Goal: Transaction & Acquisition: Purchase product/service

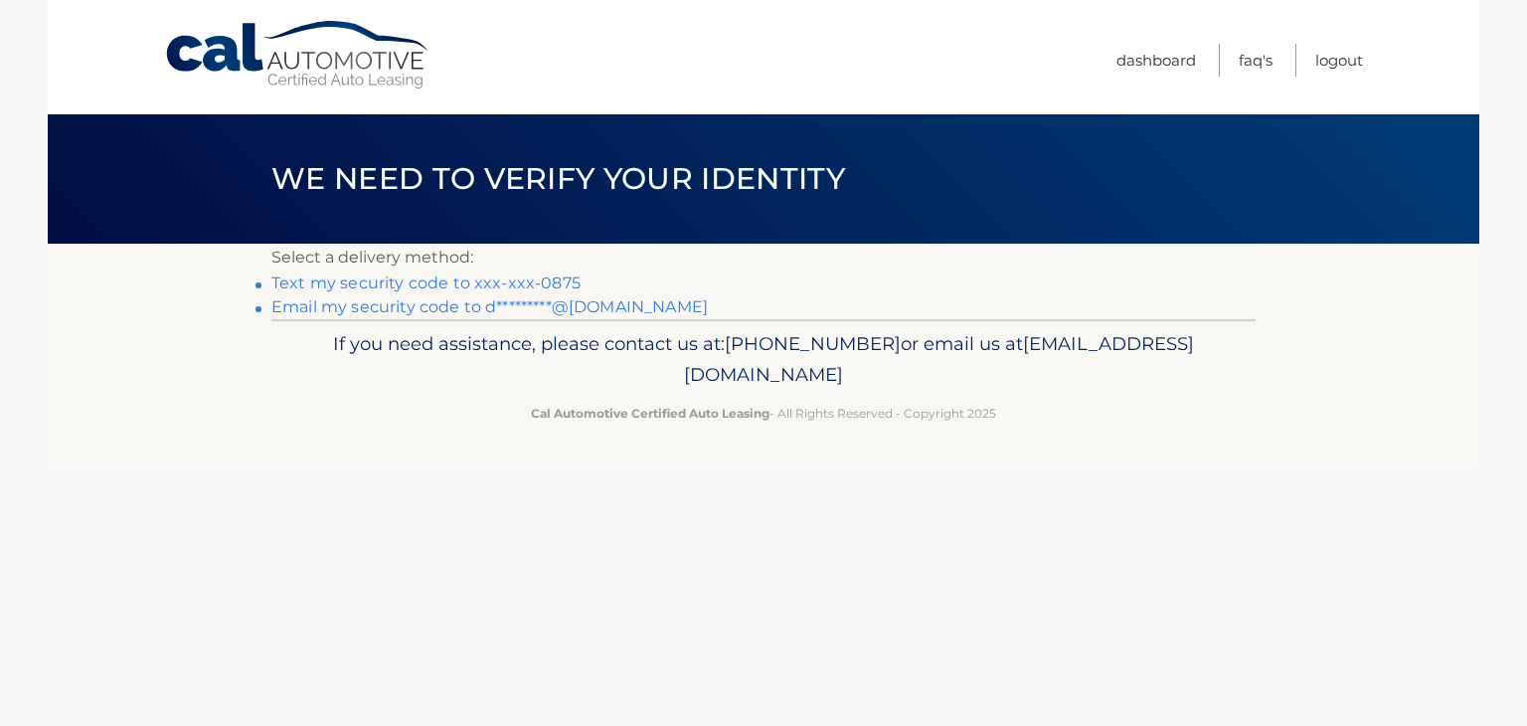
click at [398, 279] on link "Text my security code to xxx-xxx-0875" at bounding box center [425, 282] width 309 height 19
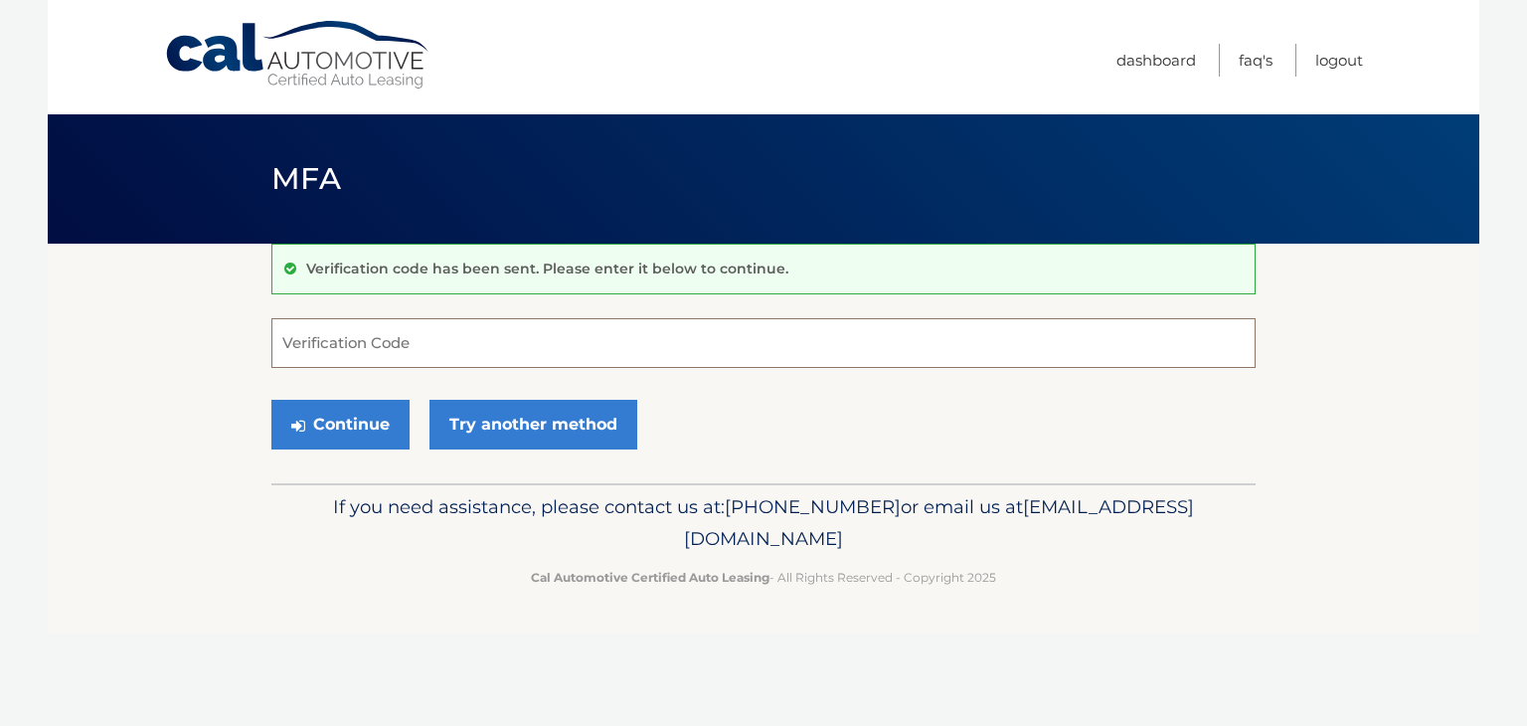
click at [333, 342] on input "Verification Code" at bounding box center [763, 343] width 984 height 50
type input "451693"
click at [271, 400] on button "Continue" at bounding box center [340, 425] width 138 height 50
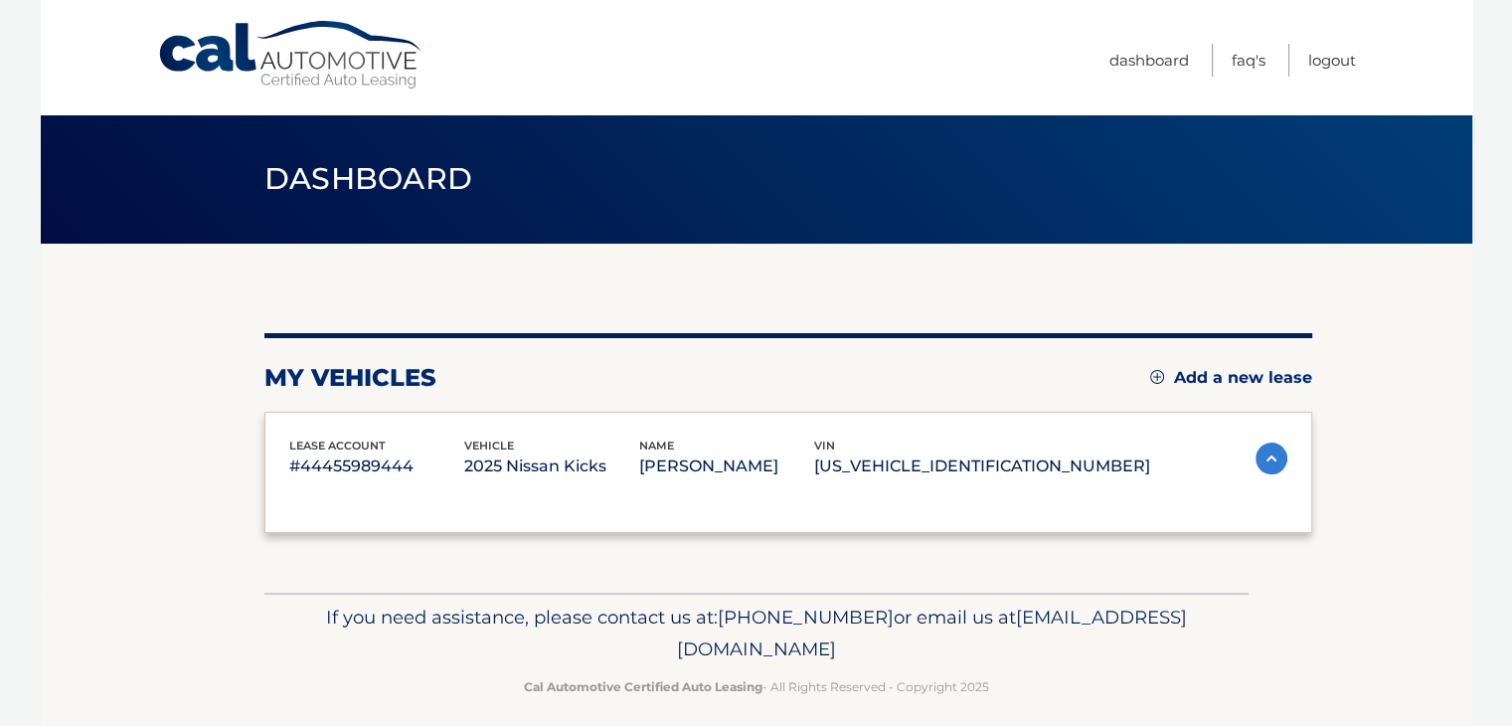
click at [330, 428] on div "lease account #44455989444 vehicle 2025 Nissan Kicks name DAWN HOFACKER vin 3N8…" at bounding box center [789, 473] width 1048 height 122
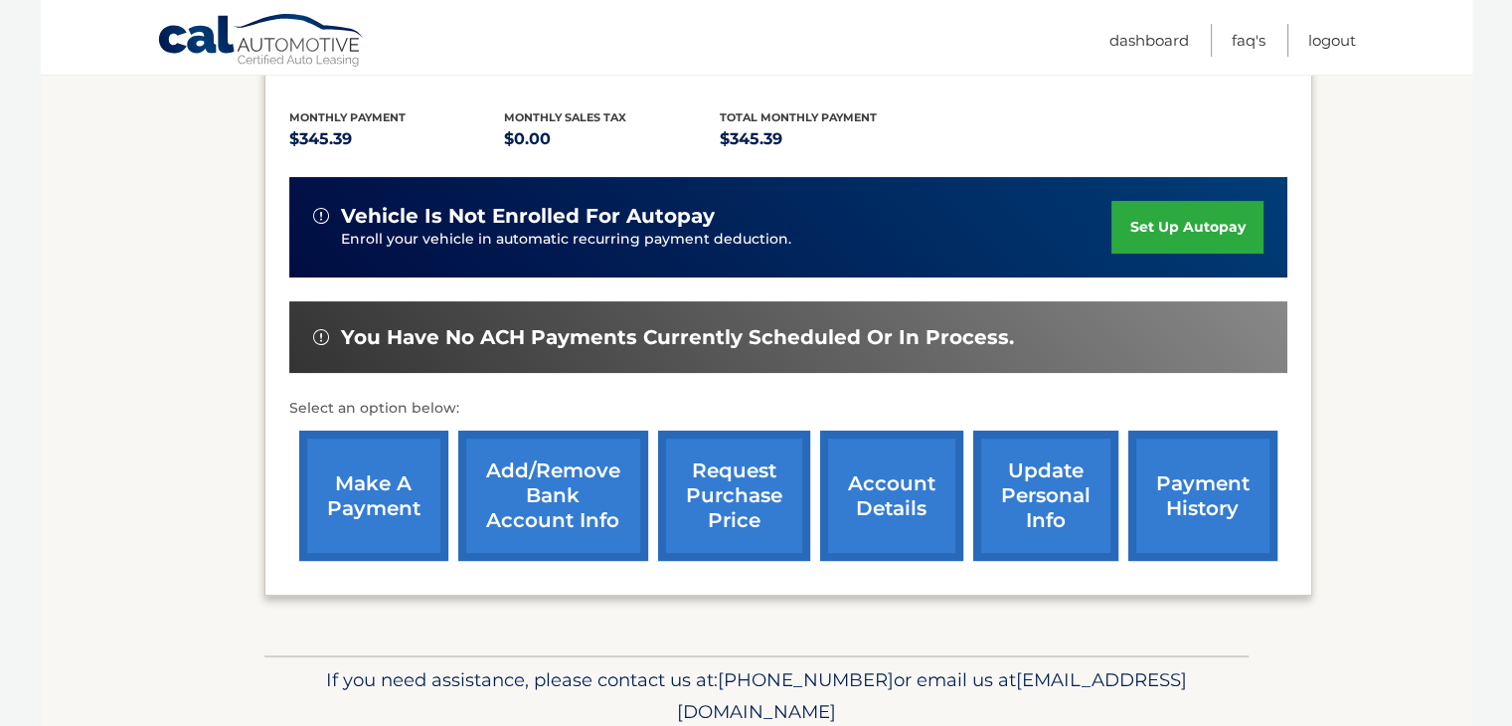
scroll to position [477, 0]
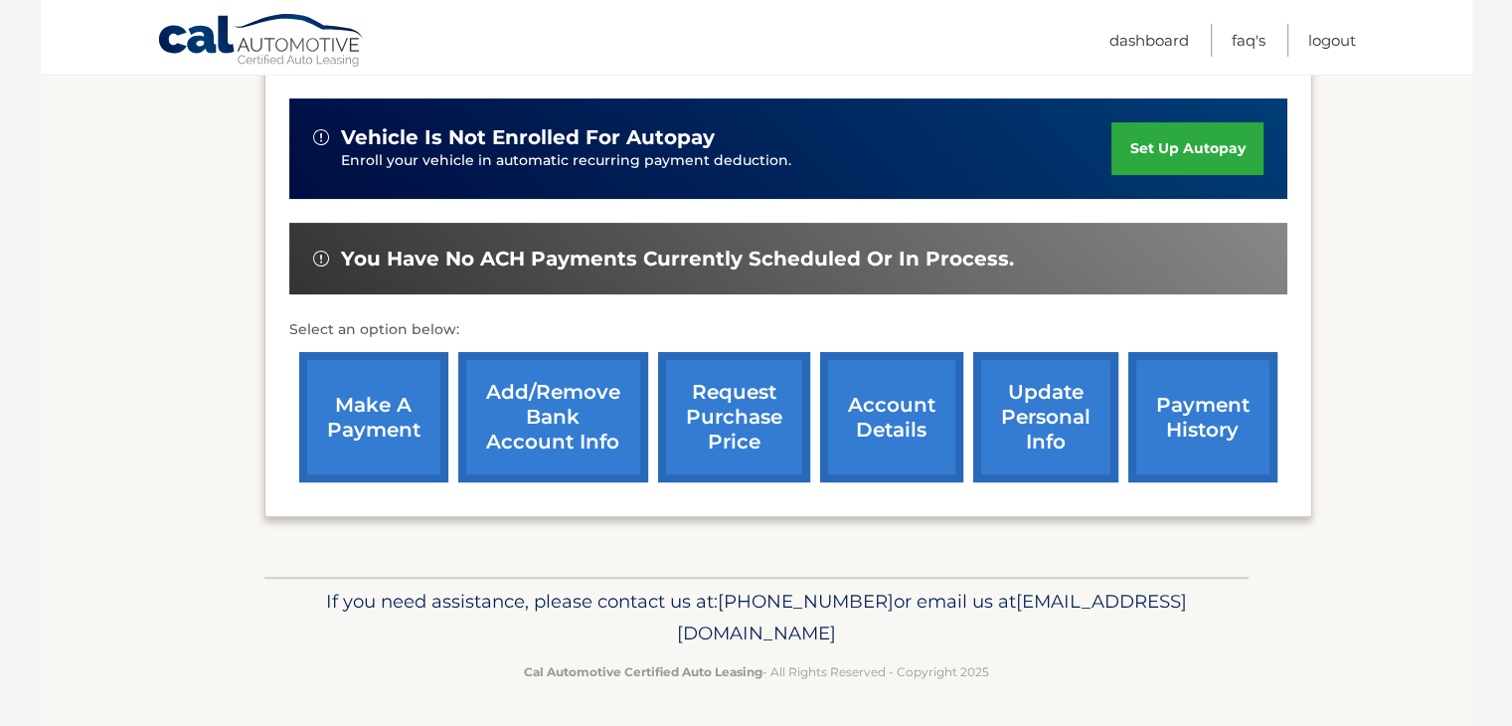
click at [340, 410] on link "make a payment" at bounding box center [373, 417] width 149 height 130
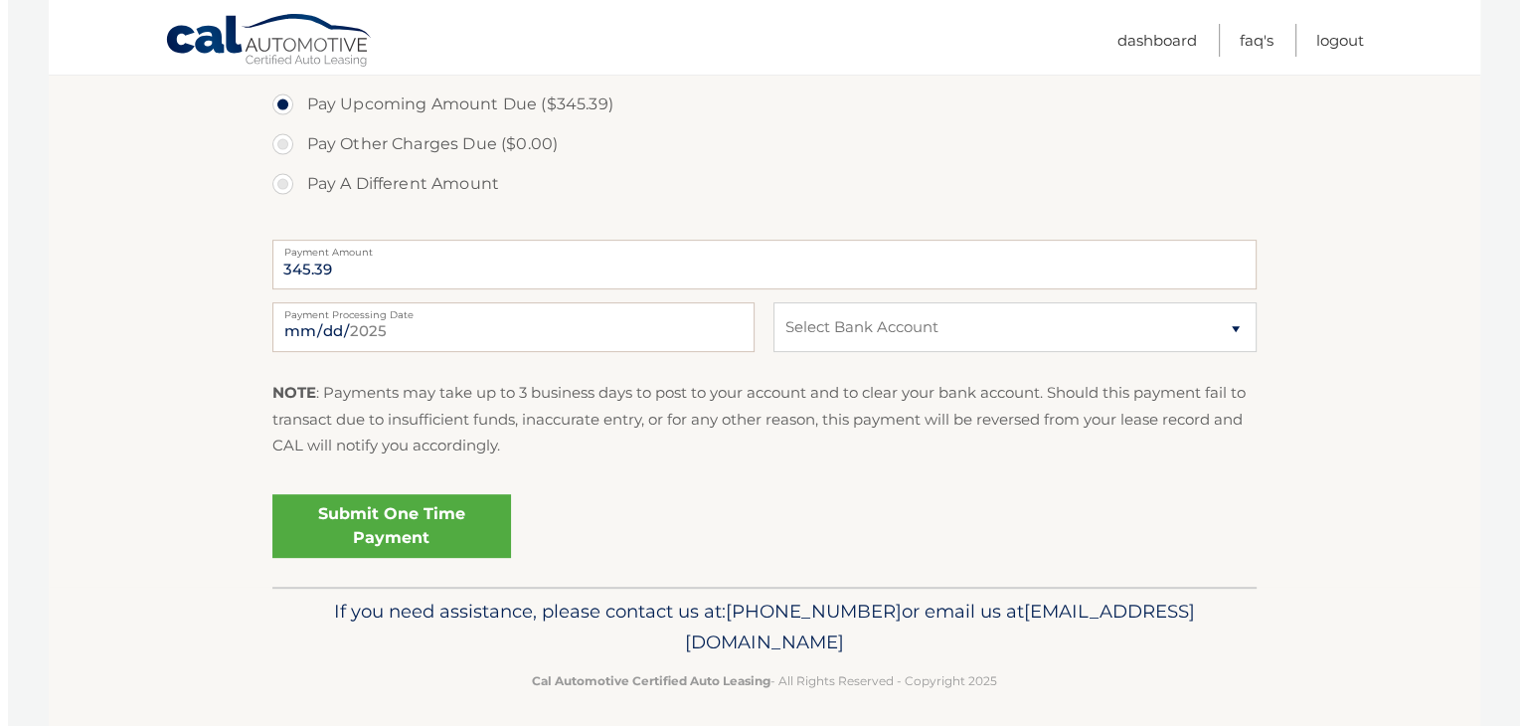
scroll to position [694, 0]
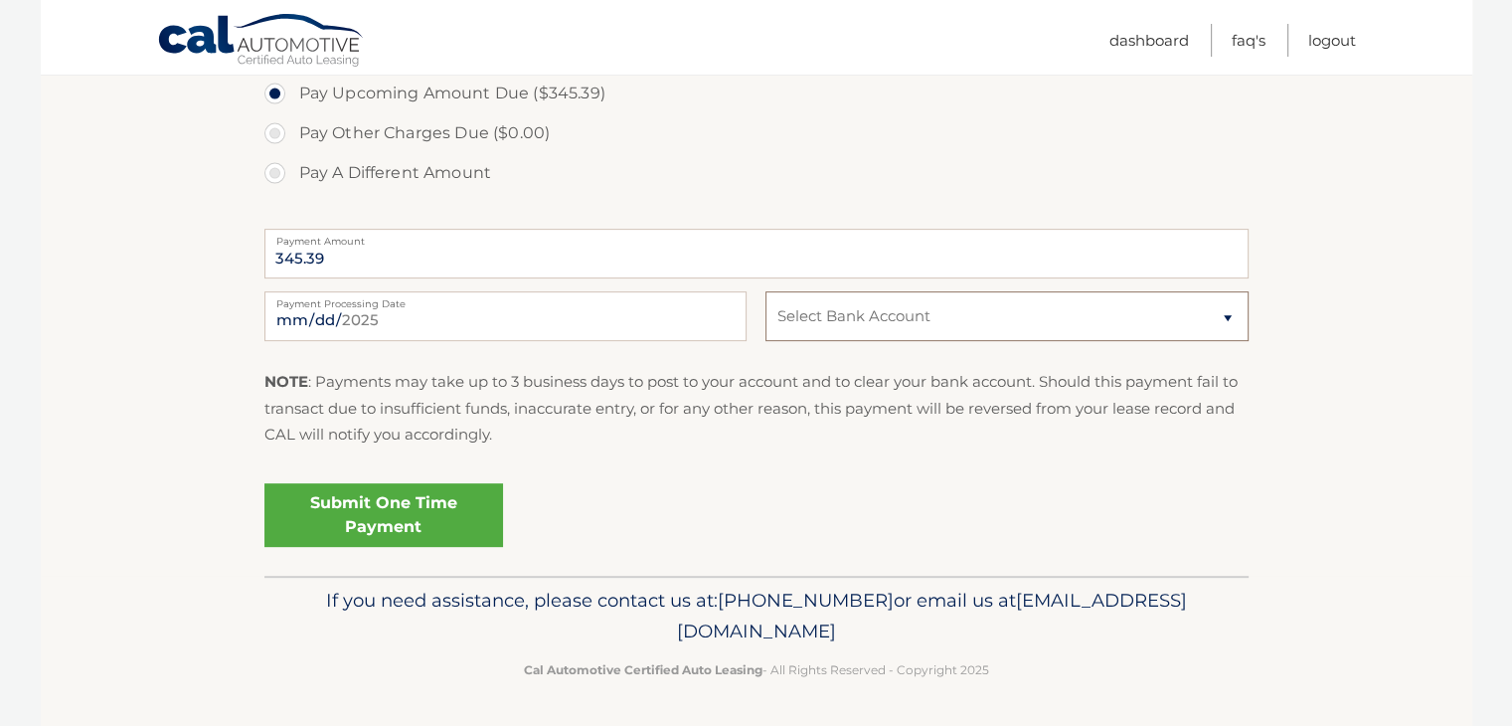
click at [1224, 315] on select "Select Bank Account Checking PNC BANK, NEW JERSEY *****6820 Checking PNC BANK, …" at bounding box center [1007, 316] width 482 height 50
select select "N2ZlYmM0M2EtNDhmOC00YmZkLTk5NzQtYjJmODgxYTA3OWJi"
click at [766, 291] on select "Select Bank Account Checking PNC BANK, NEW JERSEY *****6820 Checking PNC BANK, …" at bounding box center [1007, 316] width 482 height 50
click at [413, 522] on link "Submit One Time Payment" at bounding box center [384, 515] width 239 height 64
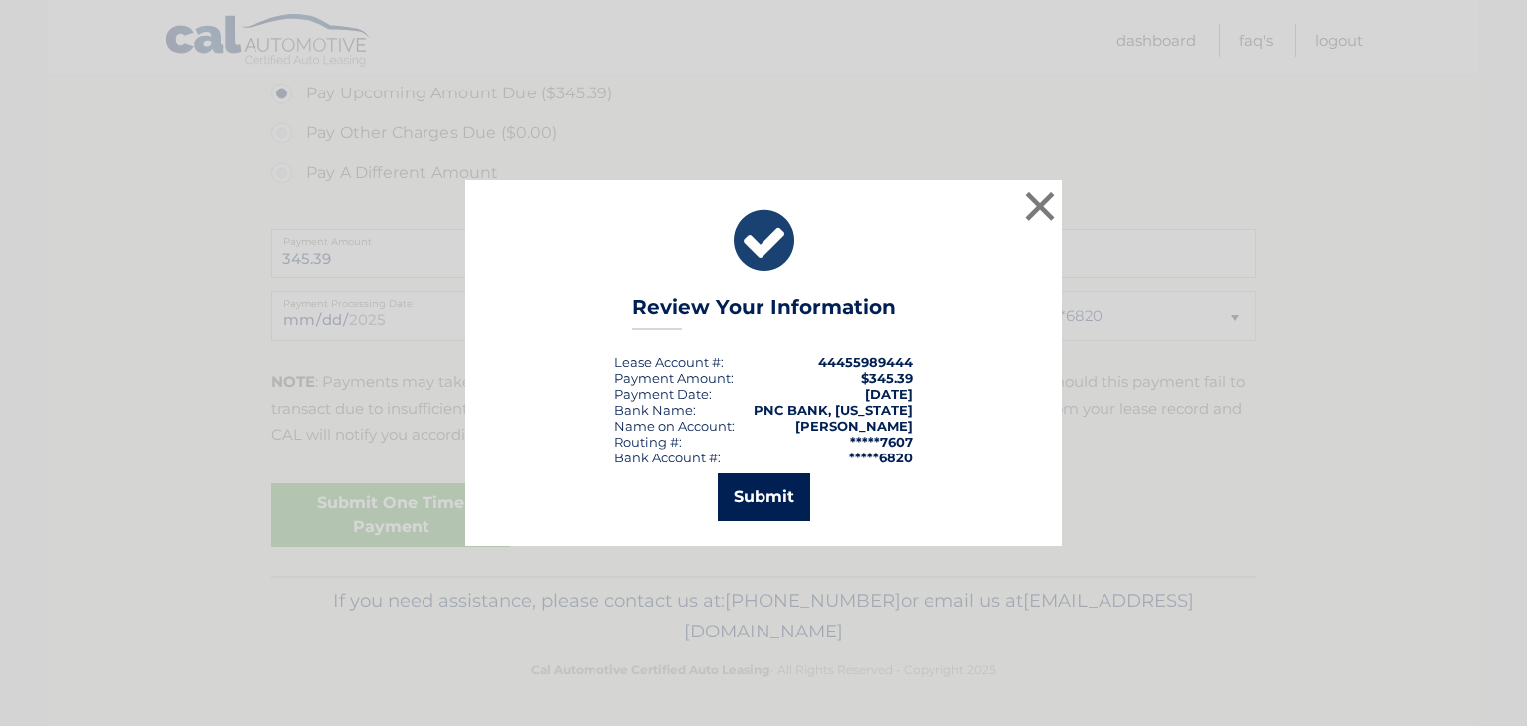
click at [767, 508] on button "Submit" at bounding box center [764, 497] width 92 height 48
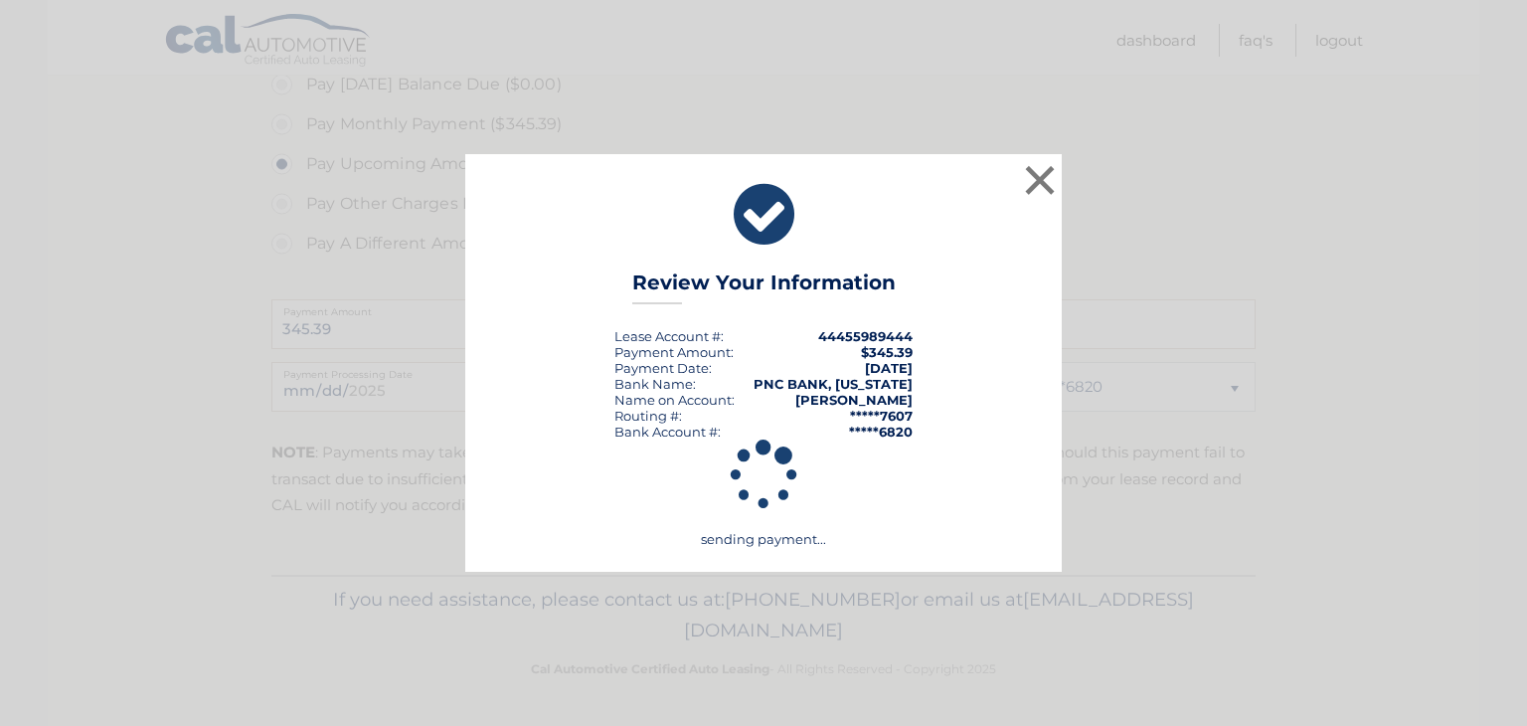
scroll to position [622, 0]
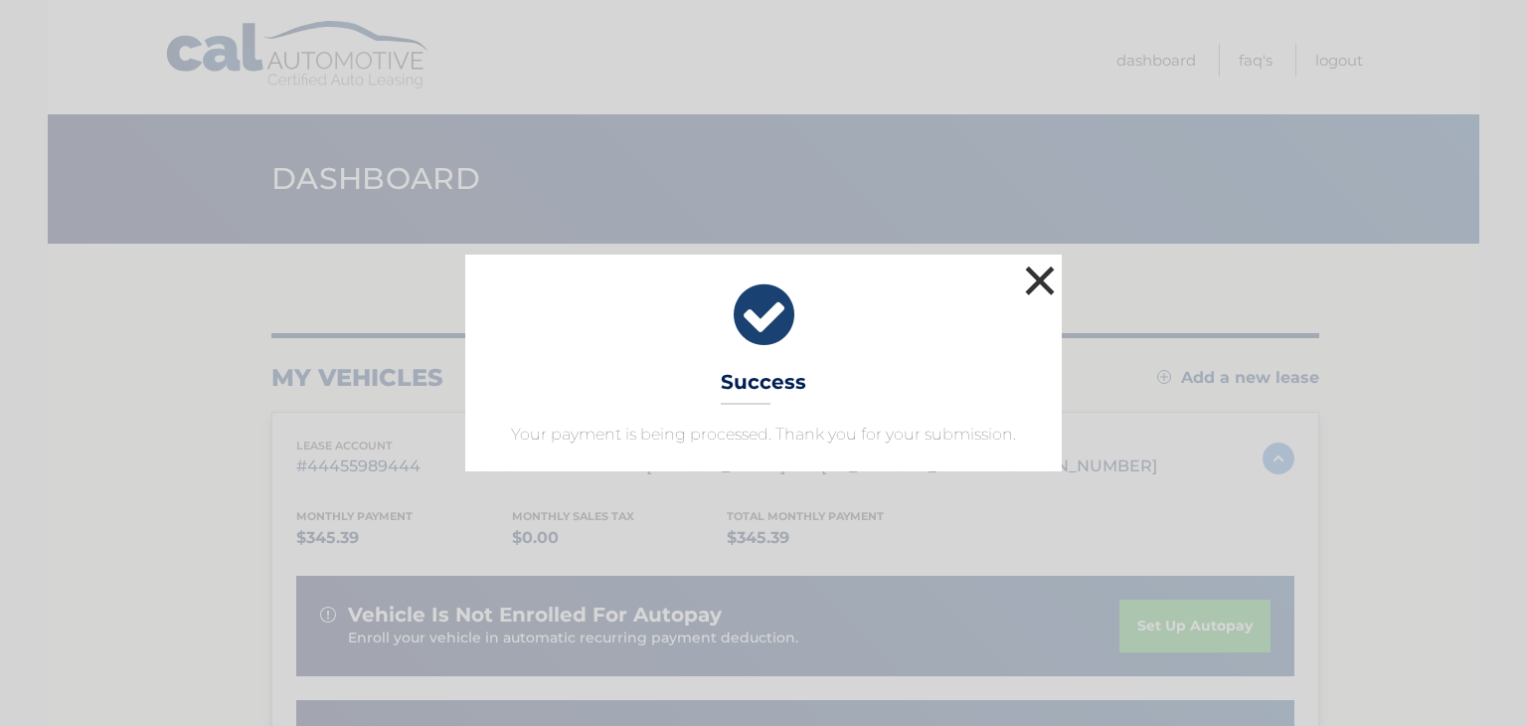
click at [1030, 283] on button "×" at bounding box center [1040, 281] width 40 height 40
